Goal: Task Accomplishment & Management: Manage account settings

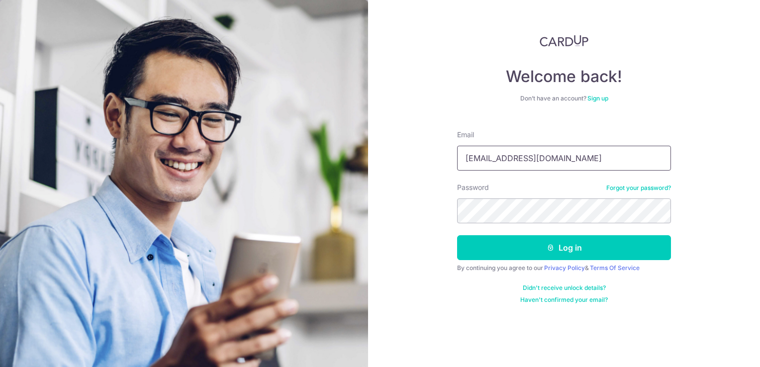
click at [565, 159] on input "yckao912@gmail.com" at bounding box center [564, 158] width 214 height 25
type input "[EMAIL_ADDRESS][DOMAIN_NAME]"
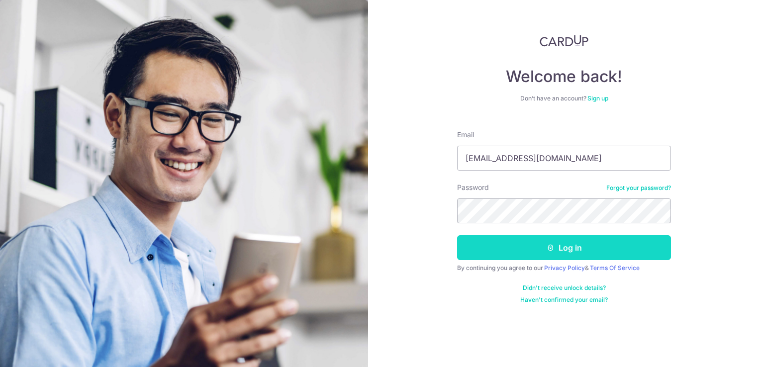
click at [580, 248] on button "Log in" at bounding box center [564, 247] width 214 height 25
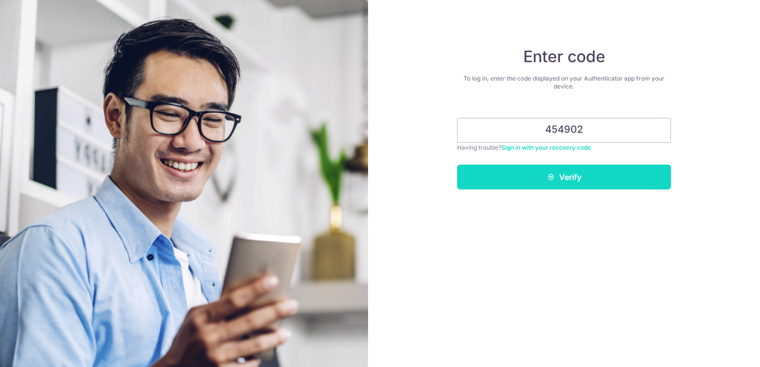
type input "454902"
click at [577, 179] on button "Verify" at bounding box center [564, 177] width 214 height 25
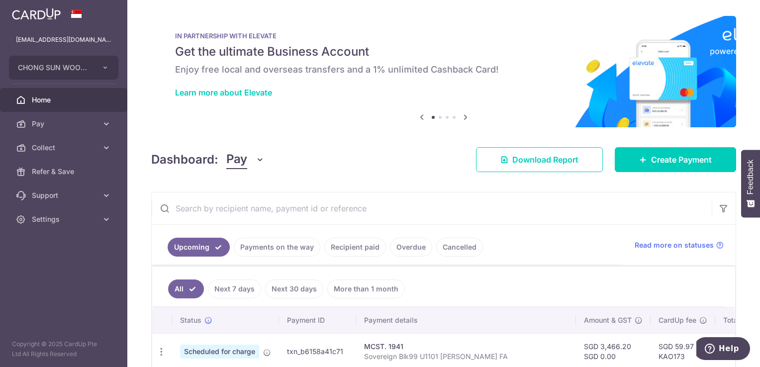
click at [362, 245] on link "Recipient paid" at bounding box center [355, 247] width 62 height 19
